Goal: Find specific page/section: Find specific page/section

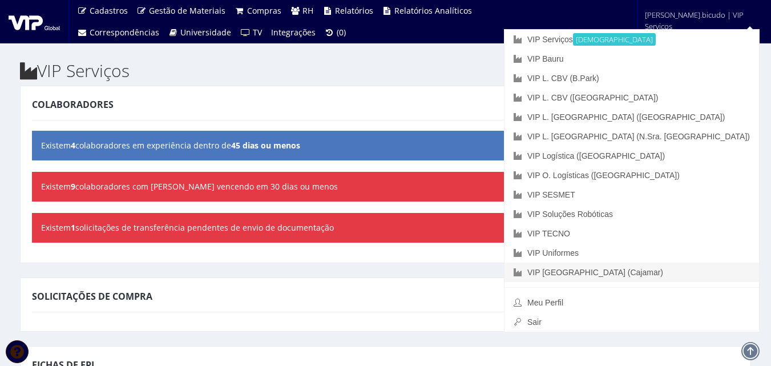
click at [663, 271] on link "VIP [GEOGRAPHIC_DATA] (Cajamar)" at bounding box center [632, 272] width 255 height 19
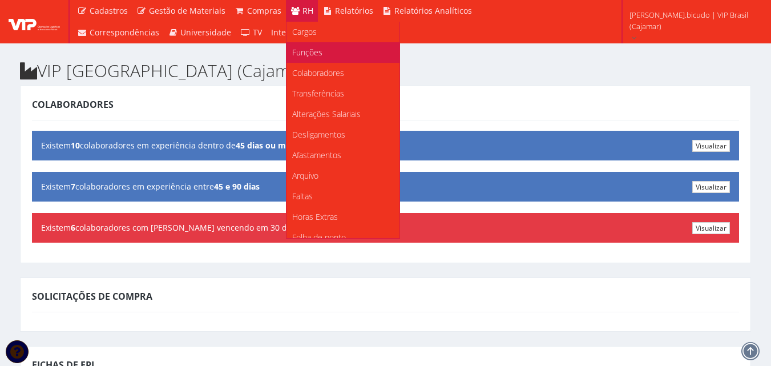
click at [336, 62] on link "Funções" at bounding box center [343, 52] width 113 height 21
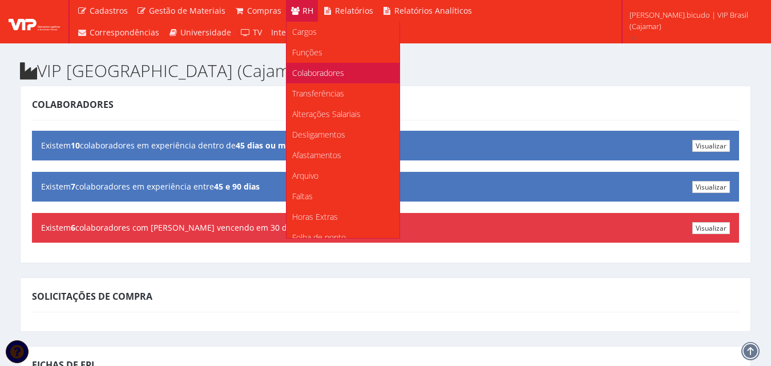
click at [337, 68] on span "Colaboradores" at bounding box center [318, 72] width 52 height 11
click at [322, 70] on span "Colaboradores" at bounding box center [318, 72] width 52 height 11
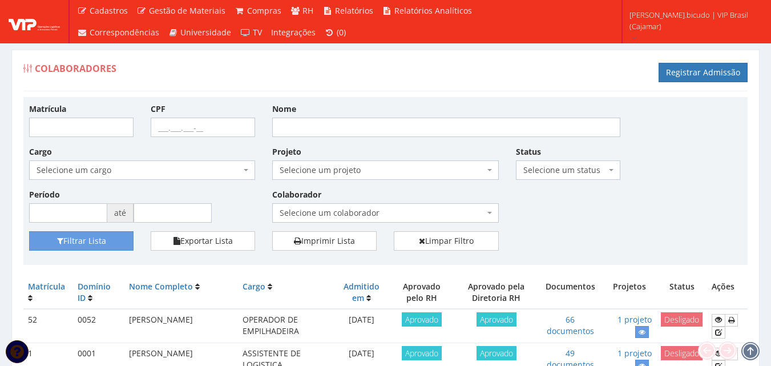
click at [389, 216] on span "Selecione um colaborador" at bounding box center [382, 212] width 204 height 11
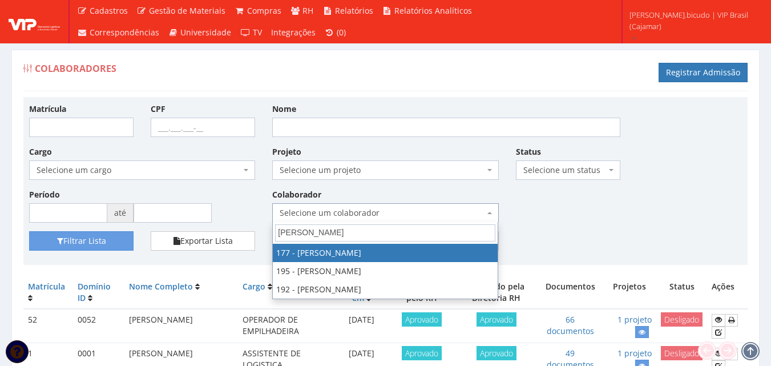
type input "anderson"
click at [335, 122] on input "Nome" at bounding box center [446, 127] width 348 height 19
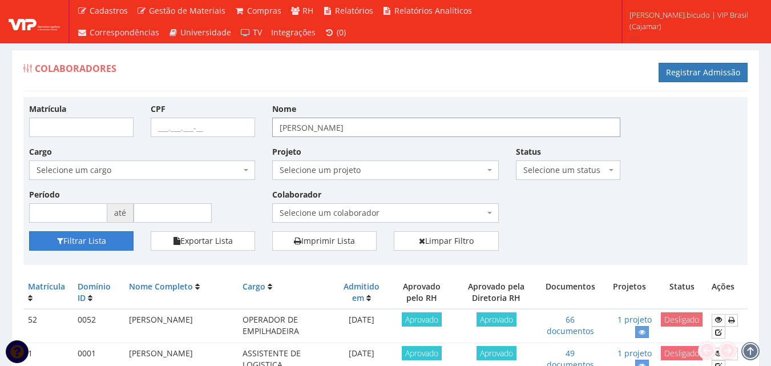
type input "[PERSON_NAME]"
click at [77, 238] on button "Filtrar Lista" at bounding box center [81, 240] width 104 height 19
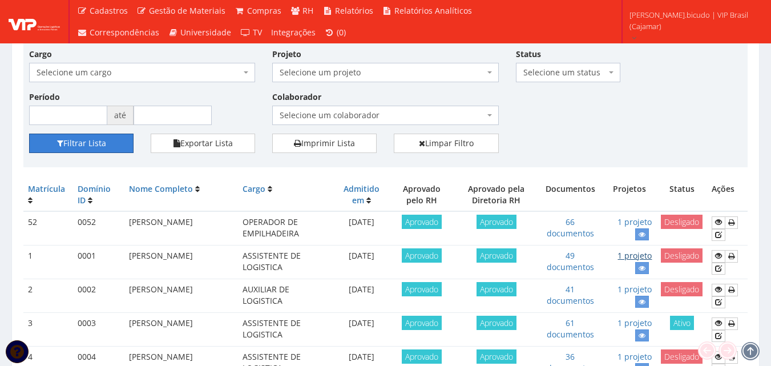
scroll to position [171, 0]
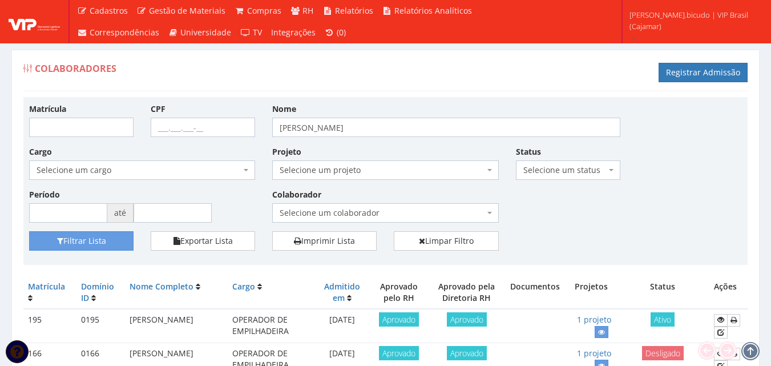
click at [534, 229] on div "Matrícula CPF Nome anderson dos santos Cargo Selecione um cargo G1046 D0029 - 4…" at bounding box center [386, 167] width 730 height 128
click at [91, 239] on button "Filtrar Lista" at bounding box center [81, 240] width 104 height 19
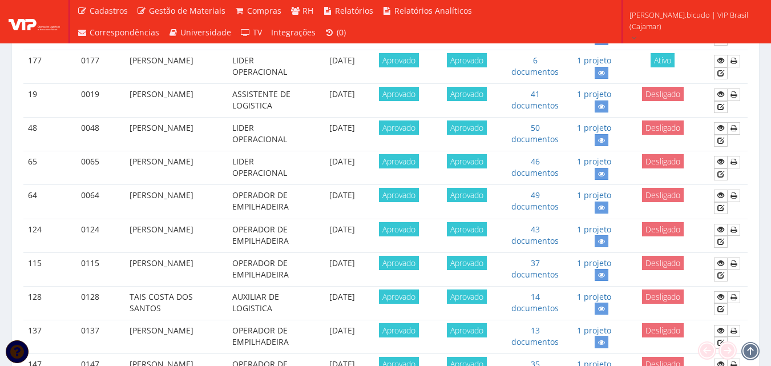
scroll to position [457, 0]
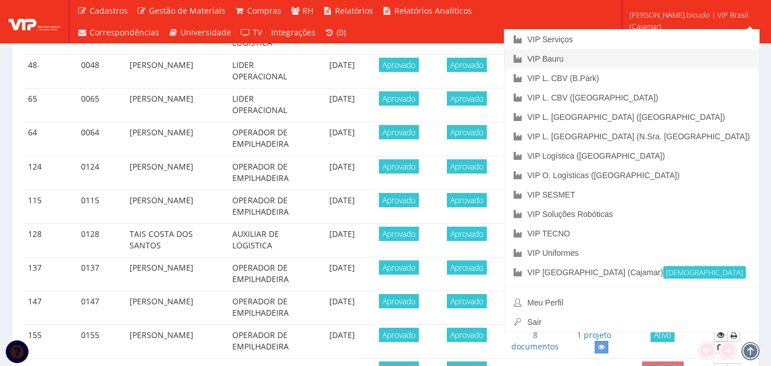
scroll to position [457, 0]
click at [664, 39] on link "VIP Serviços" at bounding box center [632, 39] width 255 height 19
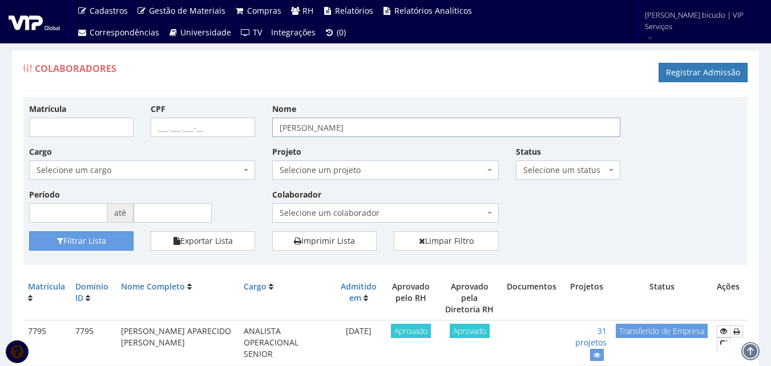
drag, startPoint x: 385, startPoint y: 131, endPoint x: 102, endPoint y: 130, distance: 282.6
click at [103, 130] on div "Matrícula CPF Nome anderson dos santos Cargo Selecione um cargo G0610 D0029 - 4…" at bounding box center [386, 167] width 730 height 128
